Goal: Find specific page/section: Find specific page/section

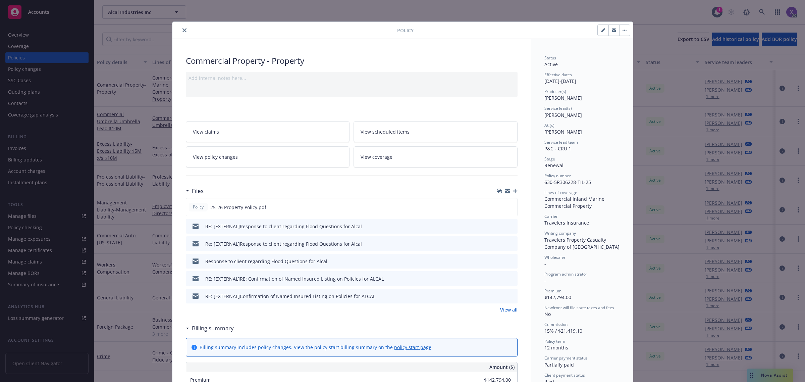
drag, startPoint x: 180, startPoint y: 29, endPoint x: 191, endPoint y: 34, distance: 12.0
click at [182, 29] on icon "close" at bounding box center [184, 30] width 4 height 4
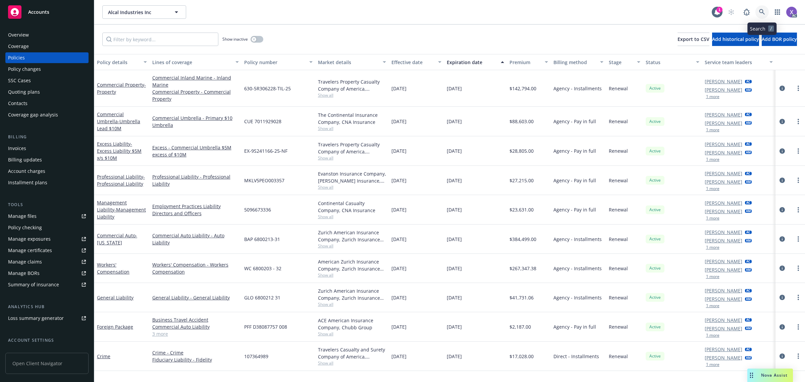
click at [759, 10] on icon at bounding box center [762, 12] width 6 height 6
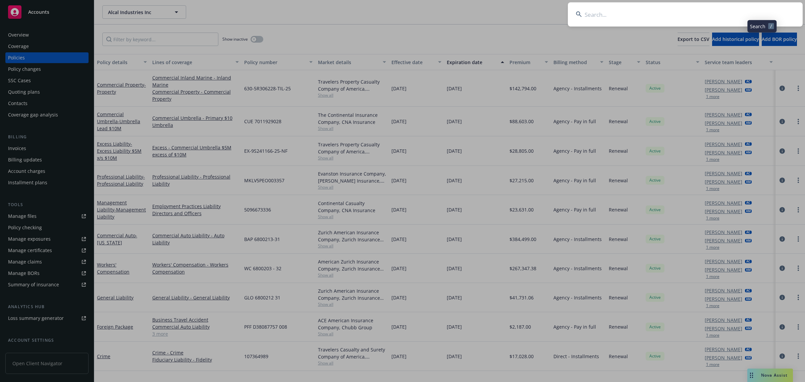
click at [691, 18] on input at bounding box center [685, 14] width 235 height 24
type input "Thought Industrie"
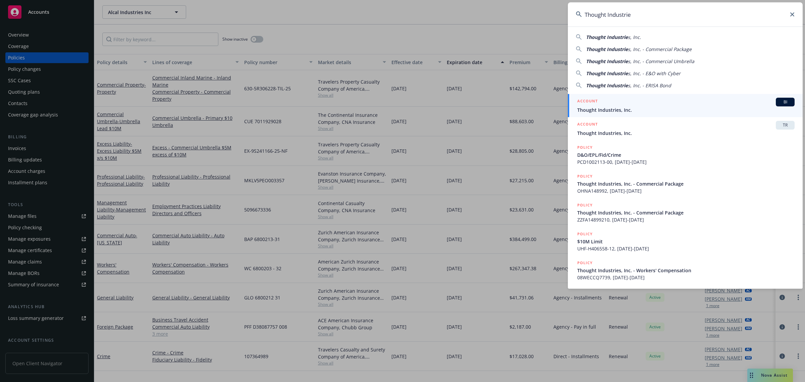
drag, startPoint x: 619, startPoint y: 108, endPoint x: 420, endPoint y: 142, distance: 201.6
click at [619, 108] on span "Thought Industries, Inc." at bounding box center [685, 109] width 217 height 7
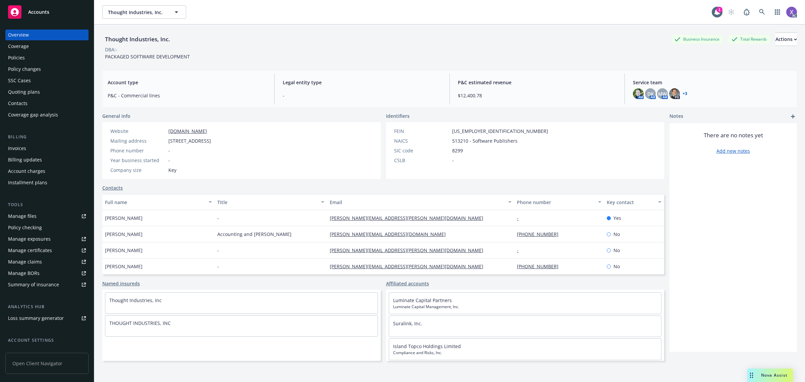
click at [12, 151] on div "Invoices" at bounding box center [17, 148] width 18 height 11
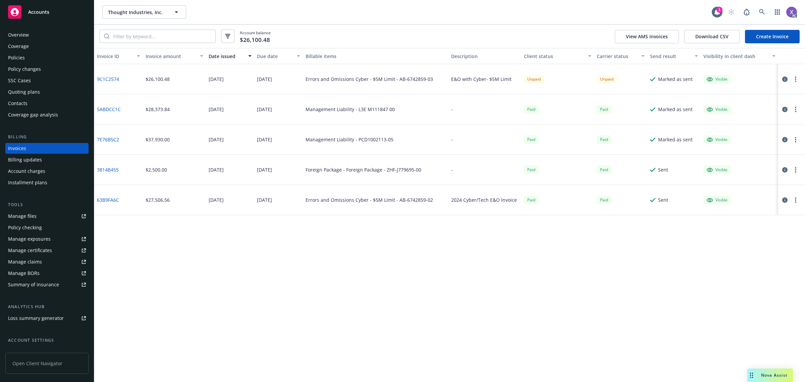
click at [23, 56] on div "Policies" at bounding box center [16, 57] width 17 height 11
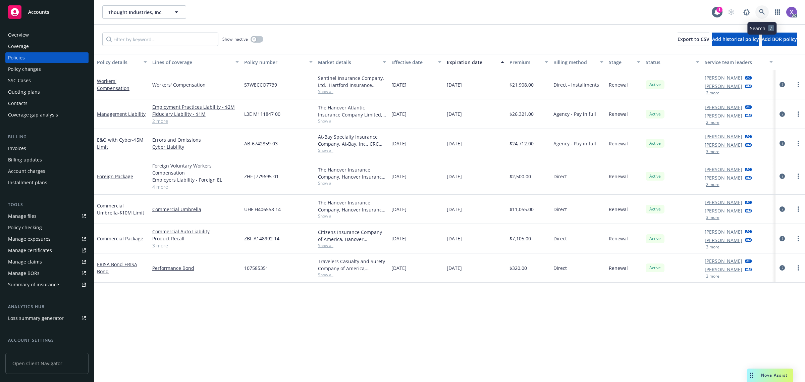
click at [762, 12] on icon at bounding box center [762, 12] width 6 height 6
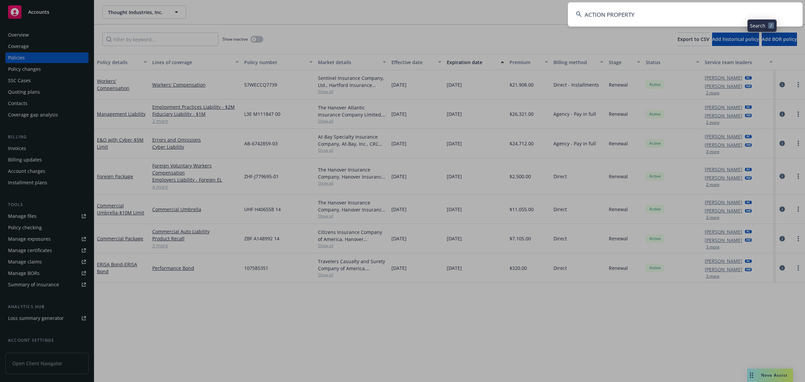
click at [666, 22] on input "ACTION PROPERTY" at bounding box center [685, 14] width 235 height 24
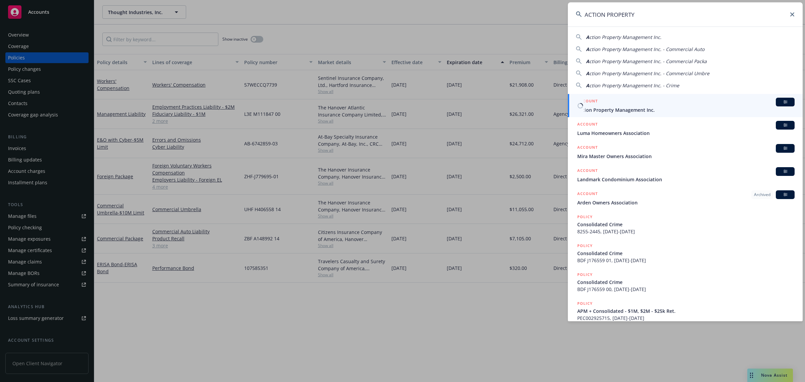
type input "ACTION PROPERTY"
click at [616, 109] on span "Action Property Management Inc." at bounding box center [685, 109] width 217 height 7
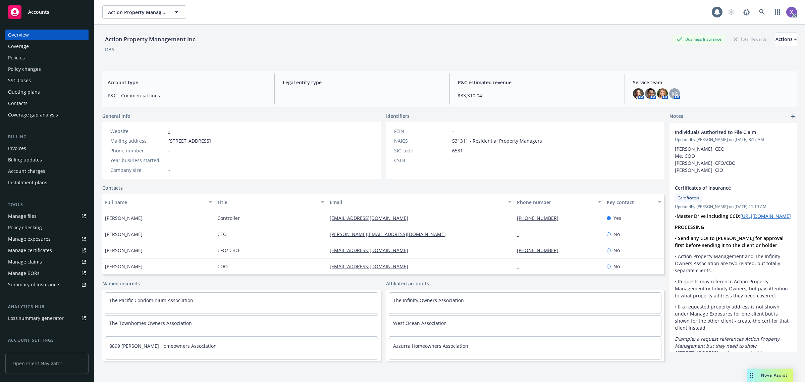
click at [22, 147] on div "Invoices" at bounding box center [17, 148] width 18 height 11
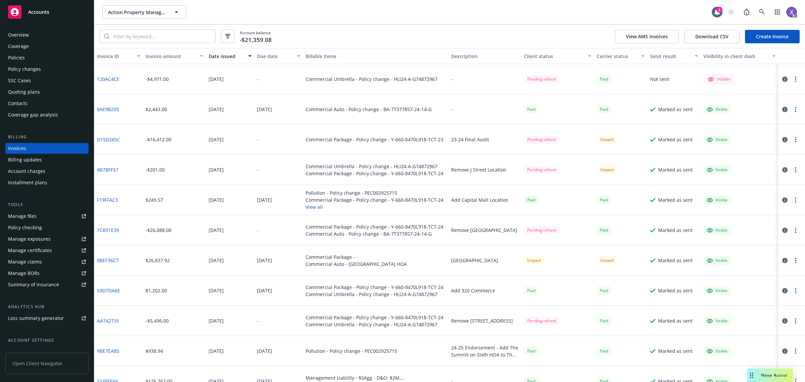
click at [126, 143] on div "D15D265C" at bounding box center [118, 139] width 49 height 30
drag, startPoint x: 763, startPoint y: 12, endPoint x: 759, endPoint y: 12, distance: 4.0
click at [759, 12] on icon at bounding box center [762, 12] width 6 height 6
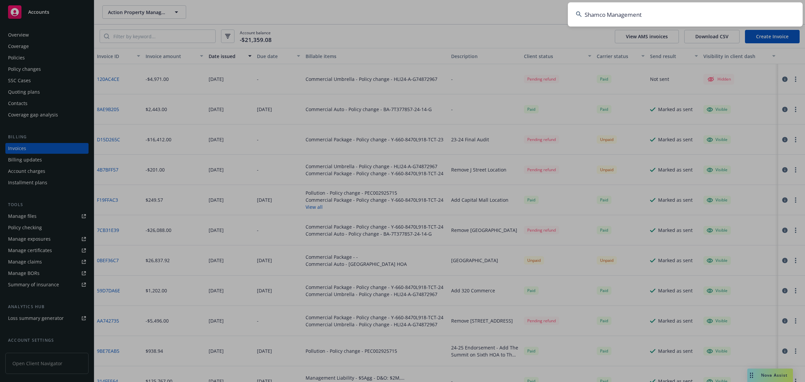
click at [664, 12] on input "Shamco Management" at bounding box center [685, 14] width 235 height 24
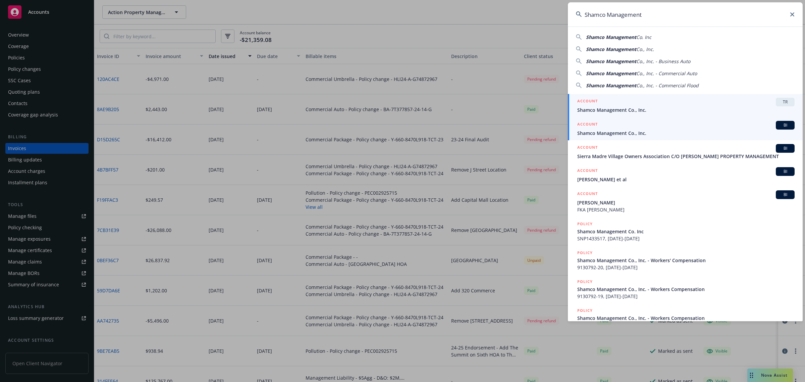
type input "Shamco Management"
click at [620, 133] on span "Shamco Management Co., Inc." at bounding box center [685, 132] width 217 height 7
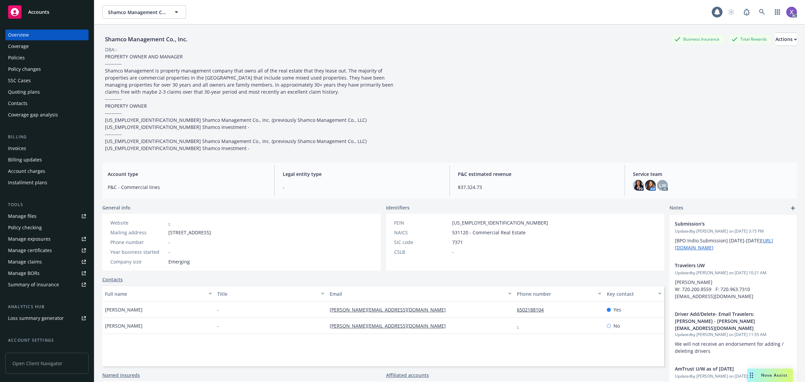
click at [20, 148] on div "Invoices" at bounding box center [17, 148] width 18 height 11
